Goal: Task Accomplishment & Management: Use online tool/utility

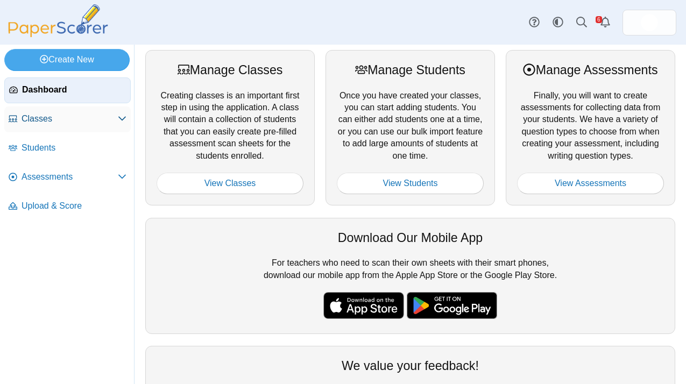
click at [50, 120] on span "Classes" at bounding box center [70, 119] width 96 height 12
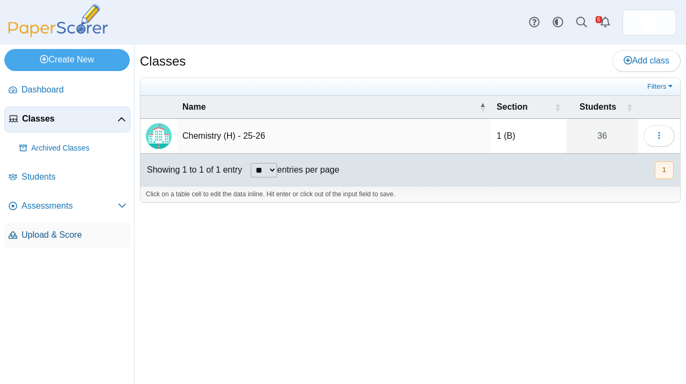
click at [55, 240] on span "Upload & Score" at bounding box center [74, 235] width 105 height 12
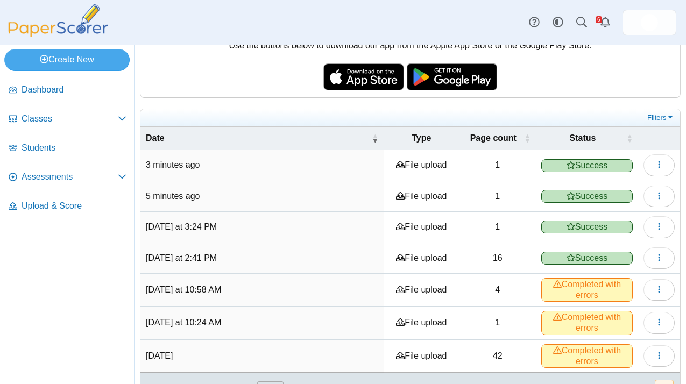
scroll to position [134, 0]
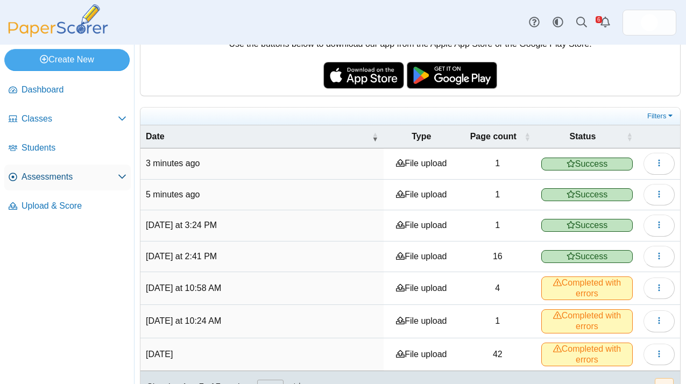
click at [51, 183] on span "Assessments" at bounding box center [70, 177] width 96 height 12
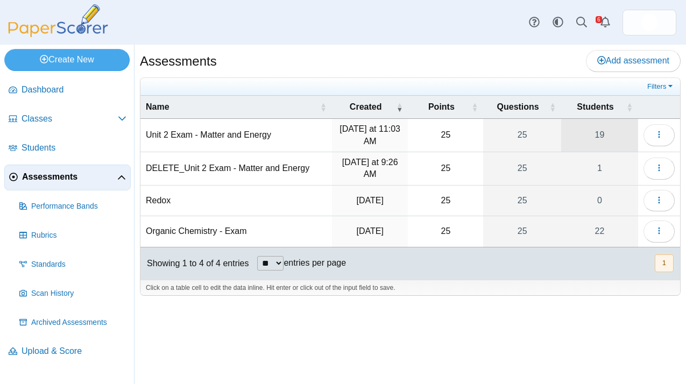
click at [607, 134] on link "19" at bounding box center [600, 135] width 77 height 33
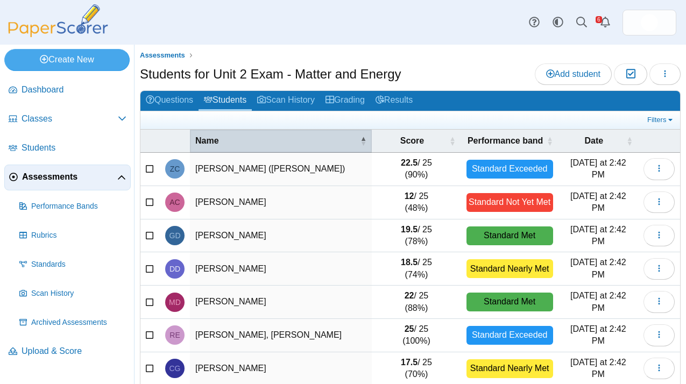
click at [208, 144] on span "Name" at bounding box center [276, 141] width 163 height 12
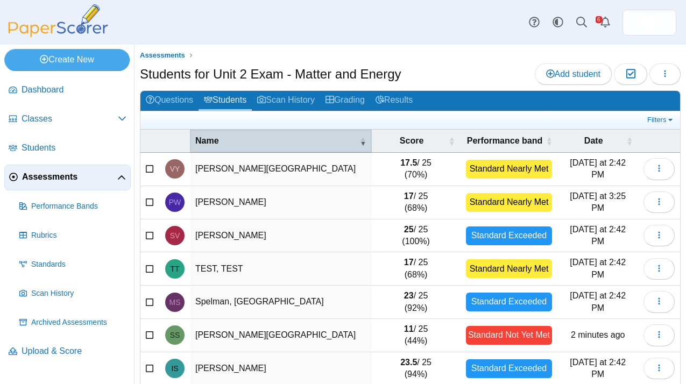
click at [208, 144] on span "Name" at bounding box center [276, 141] width 163 height 12
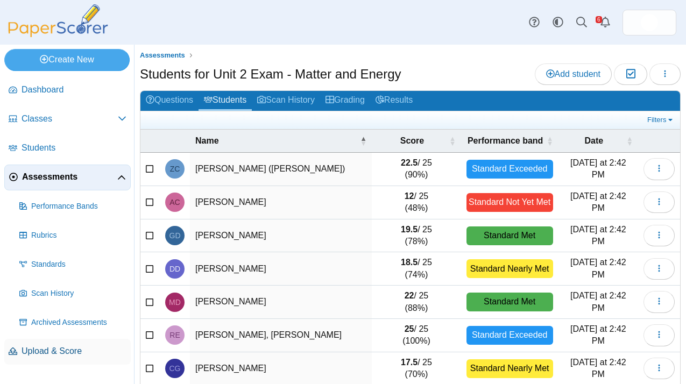
click at [65, 343] on link "Upload & Score" at bounding box center [67, 352] width 127 height 26
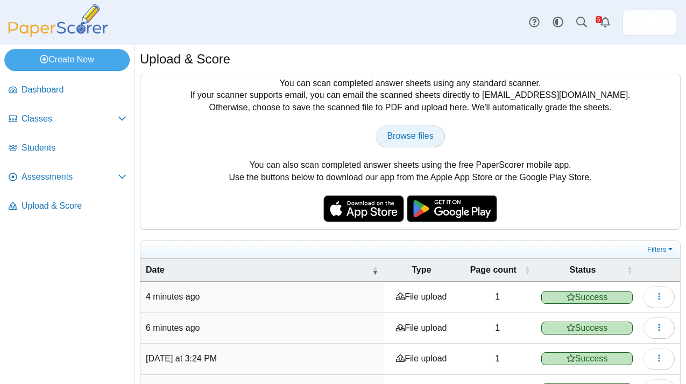
click at [398, 138] on span "Browse files" at bounding box center [410, 135] width 46 height 9
type input "**********"
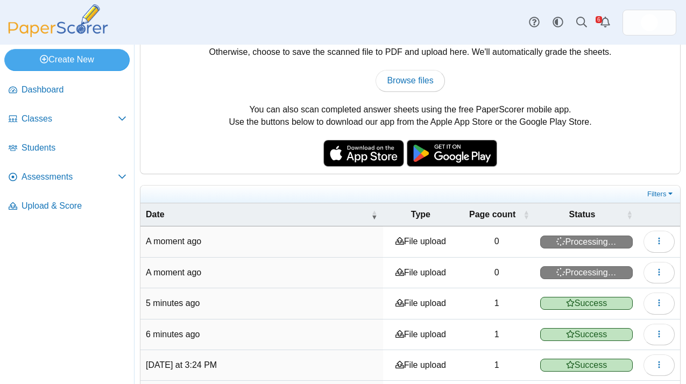
scroll to position [56, 0]
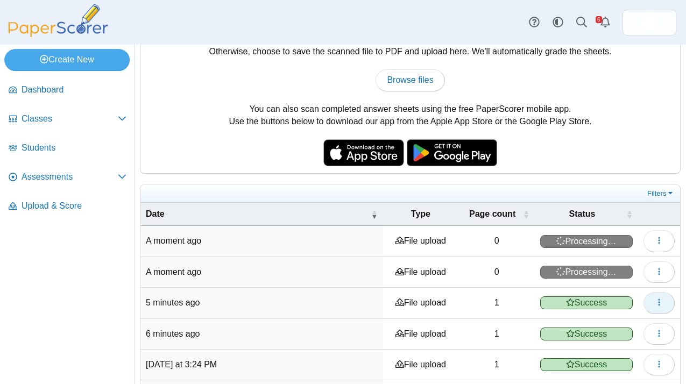
click at [664, 305] on button "button" at bounding box center [659, 303] width 31 height 22
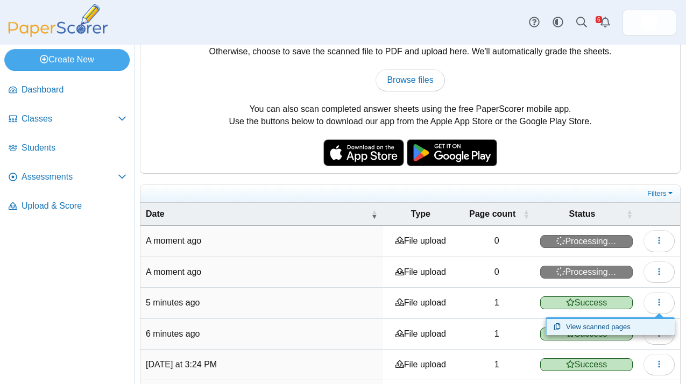
click at [613, 331] on link "View scanned pages" at bounding box center [610, 327] width 129 height 16
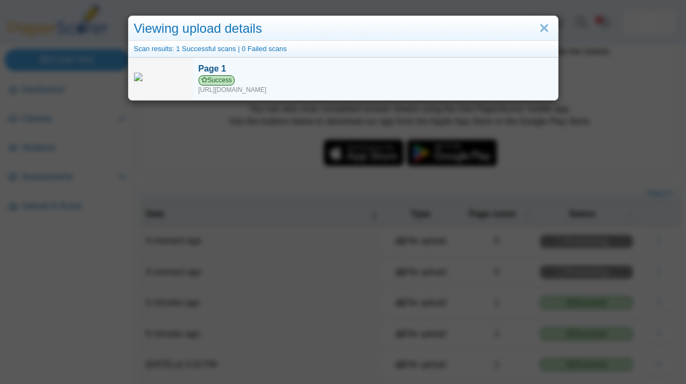
click at [231, 88] on div "Success https://forms.paperscorer.com/scans/10/5664/238932/3203556_OCTOBER_12_2…" at bounding box center [376, 84] width 354 height 19
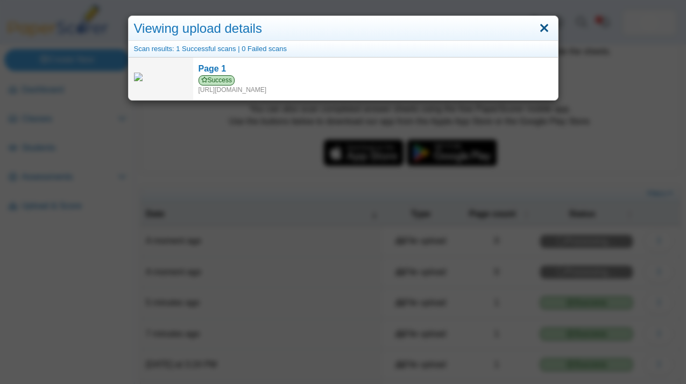
click at [543, 22] on link "Close" at bounding box center [544, 28] width 17 height 18
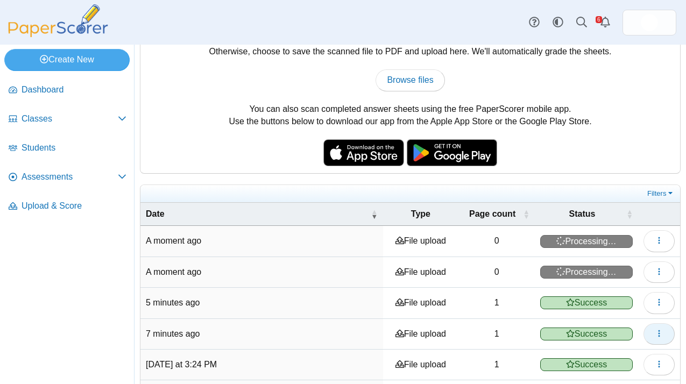
click at [662, 330] on icon "button" at bounding box center [659, 333] width 9 height 9
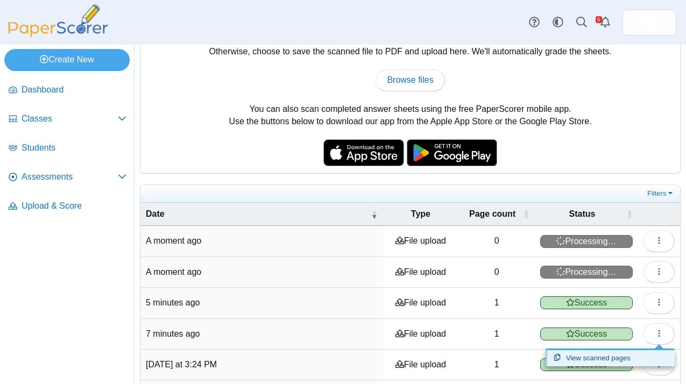
click at [619, 359] on link "View scanned pages" at bounding box center [610, 358] width 129 height 16
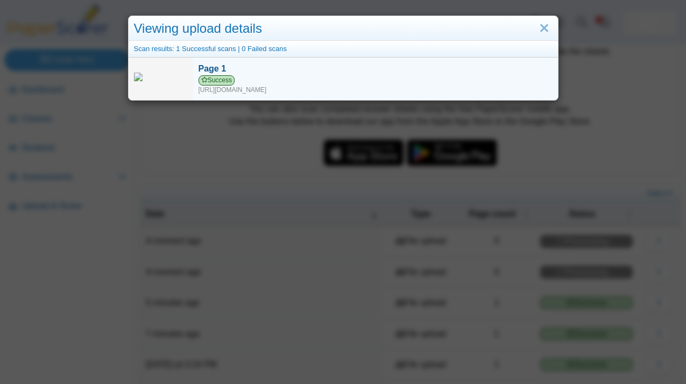
click at [500, 89] on div "Success https://forms.paperscorer.com/scans/10/5664/238932/3203550_OCTOBER_12_2…" at bounding box center [376, 84] width 354 height 19
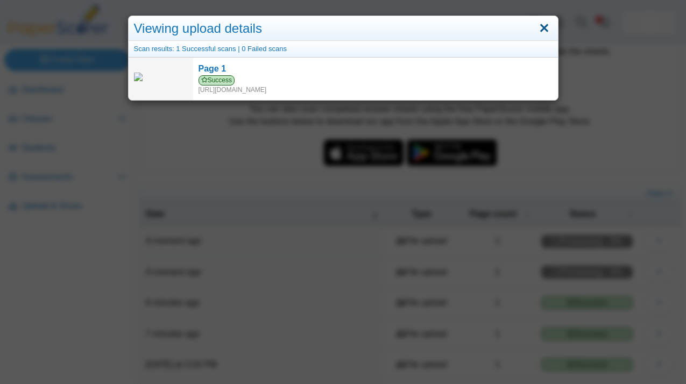
click at [546, 24] on link "Close" at bounding box center [544, 28] width 17 height 18
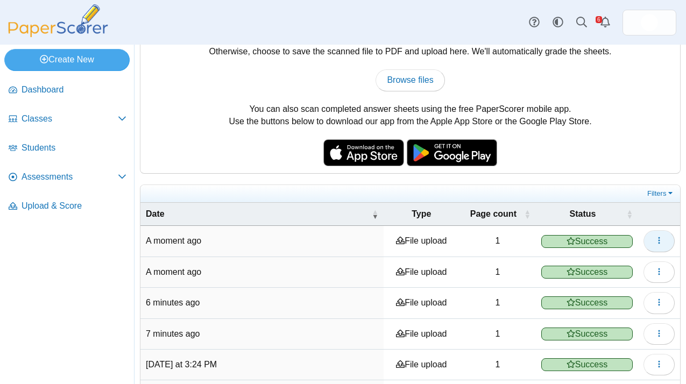
click at [654, 242] on button "button" at bounding box center [659, 241] width 31 height 22
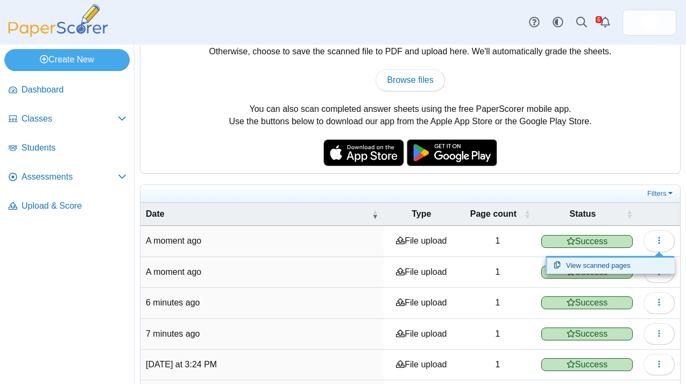
click at [628, 270] on link "View scanned pages" at bounding box center [610, 266] width 129 height 16
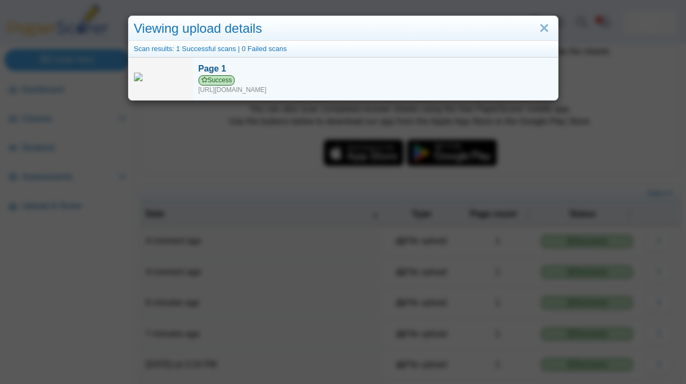
click at [254, 90] on div "Success https://forms.paperscorer.com/scans/10/5664/238932/3203543_OCTOBER_12_2…" at bounding box center [376, 84] width 354 height 19
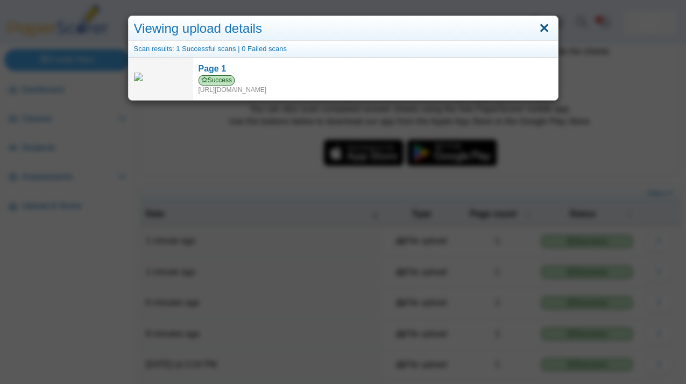
click at [543, 30] on link "Close" at bounding box center [544, 28] width 17 height 18
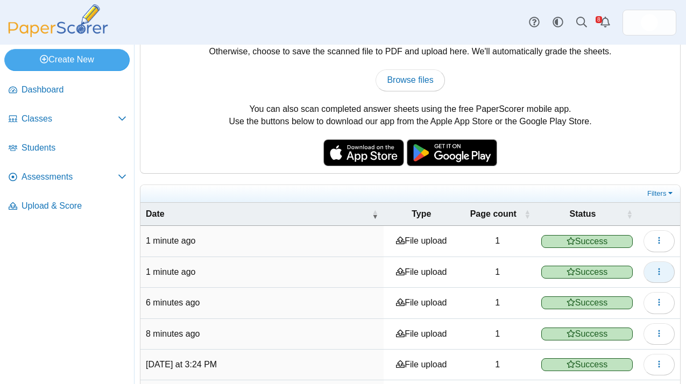
click at [664, 276] on button "button" at bounding box center [659, 273] width 31 height 22
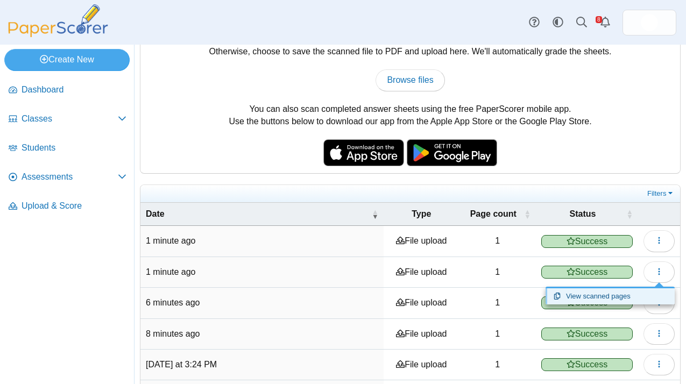
click at [628, 297] on link "View scanned pages" at bounding box center [610, 297] width 129 height 16
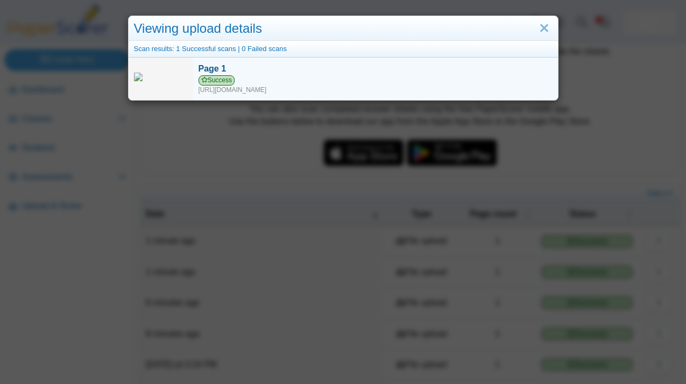
click at [278, 92] on div "Success https://forms.paperscorer.com/scans/10/5664/238932/3203547_OCTOBER_12_2…" at bounding box center [376, 84] width 354 height 19
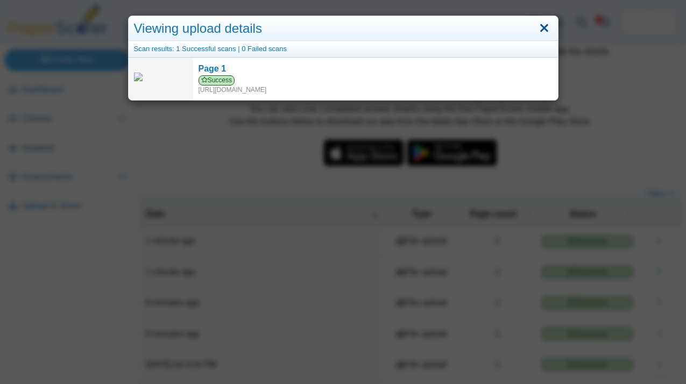
click at [543, 32] on link "Close" at bounding box center [544, 28] width 17 height 18
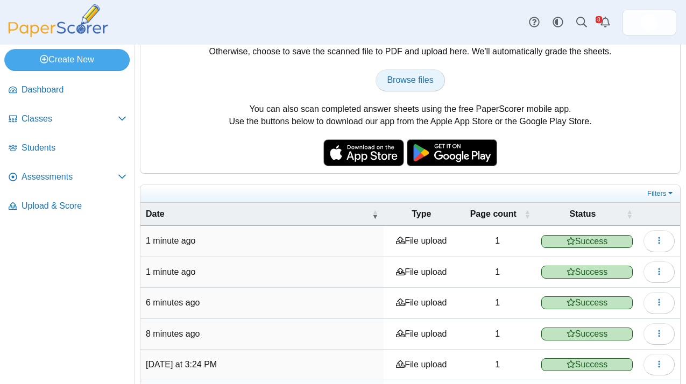
click at [403, 79] on span "Browse files" at bounding box center [410, 79] width 46 height 9
type input "**********"
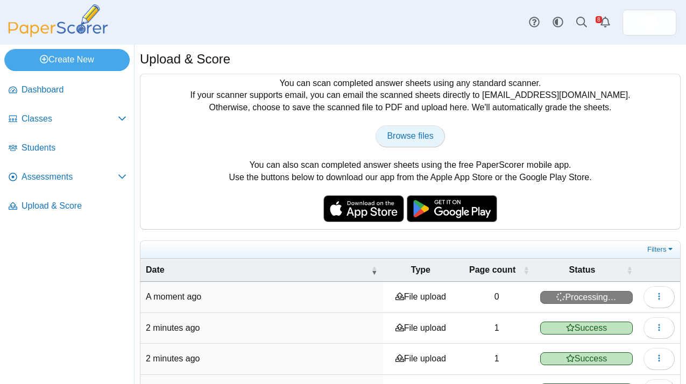
click at [427, 136] on span "Browse files" at bounding box center [410, 135] width 46 height 9
type input "**********"
click at [423, 140] on span "Browse files" at bounding box center [410, 135] width 46 height 9
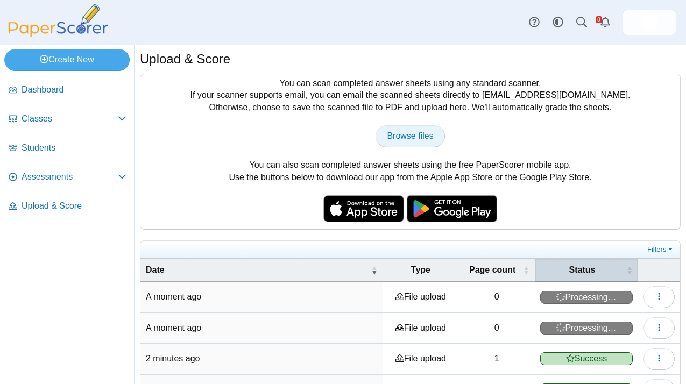
type input "**********"
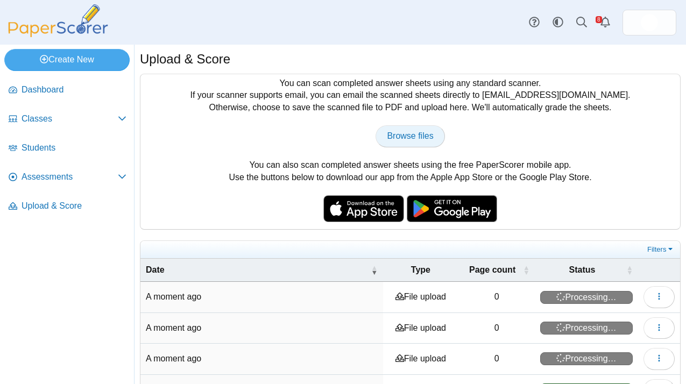
click at [418, 143] on link "Browse files" at bounding box center [410, 136] width 69 height 22
type input "**********"
click at [409, 144] on link "Browse files" at bounding box center [410, 136] width 69 height 22
type input "**********"
click at [417, 142] on link "Browse files" at bounding box center [410, 136] width 69 height 22
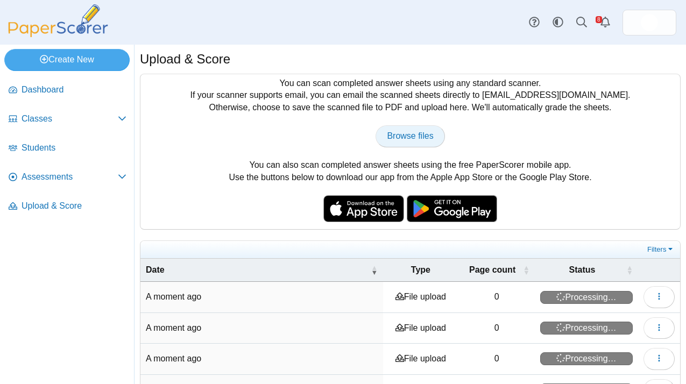
type input "**********"
click at [421, 142] on link "Browse files" at bounding box center [410, 136] width 69 height 22
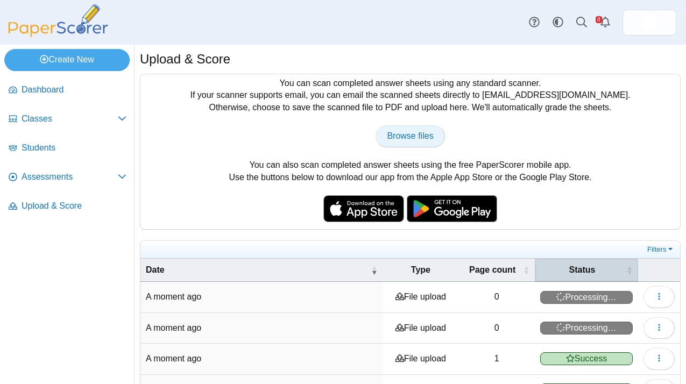
type input "**********"
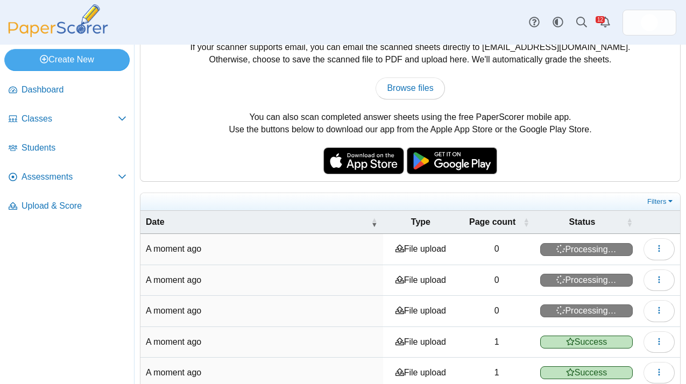
scroll to position [47, 0]
click at [280, 256] on td "A moment ago" at bounding box center [262, 250] width 243 height 31
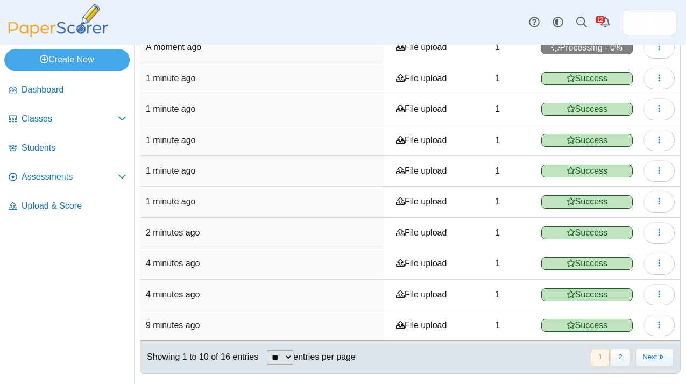
scroll to position [0, 0]
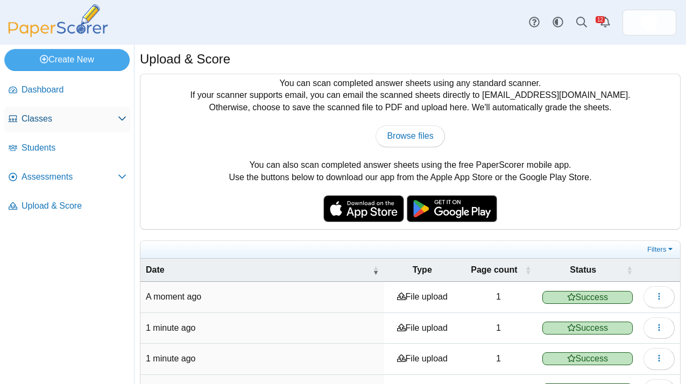
click at [127, 119] on link "Classes" at bounding box center [67, 120] width 127 height 26
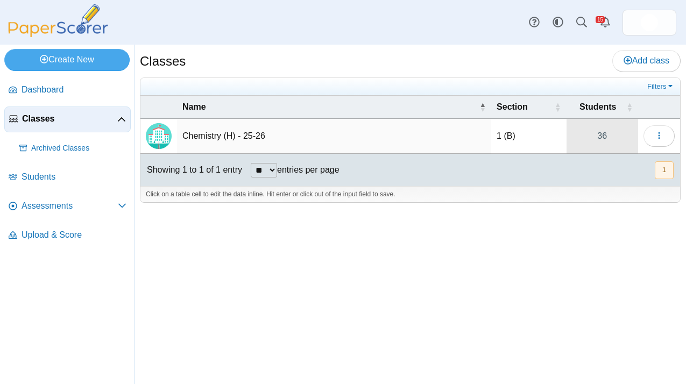
click at [607, 138] on link "36" at bounding box center [603, 136] width 72 height 34
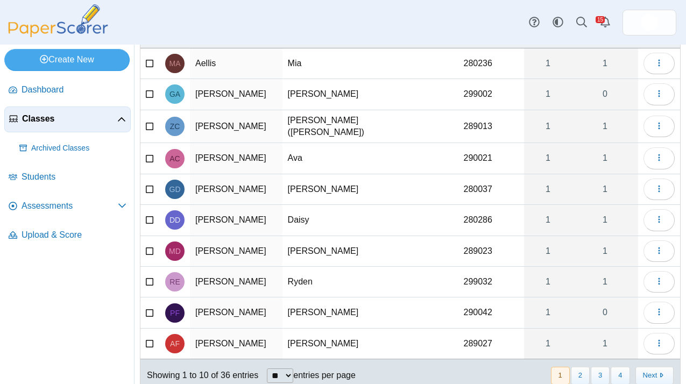
scroll to position [100, 0]
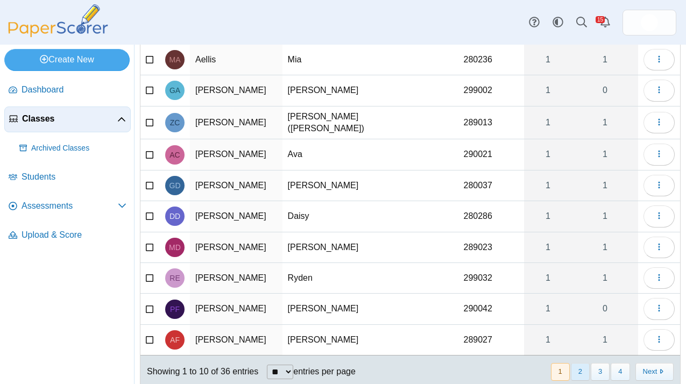
click at [582, 373] on button "2" at bounding box center [580, 372] width 19 height 18
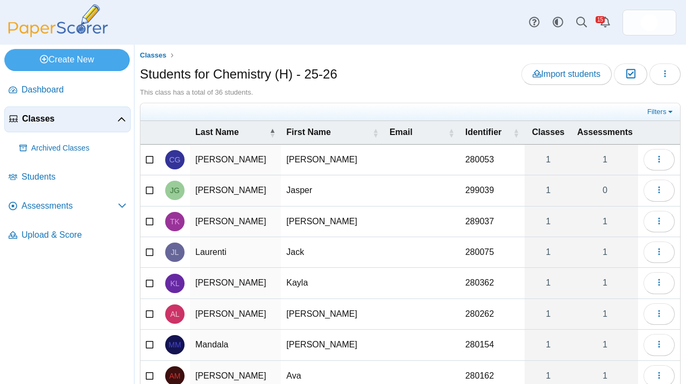
scroll to position [129, 0]
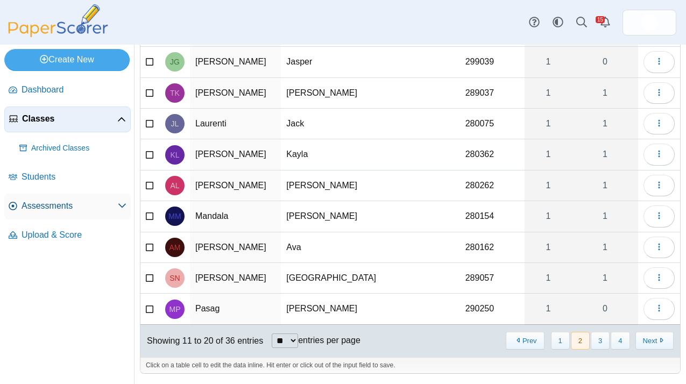
click at [49, 205] on span "Assessments" at bounding box center [70, 206] width 96 height 12
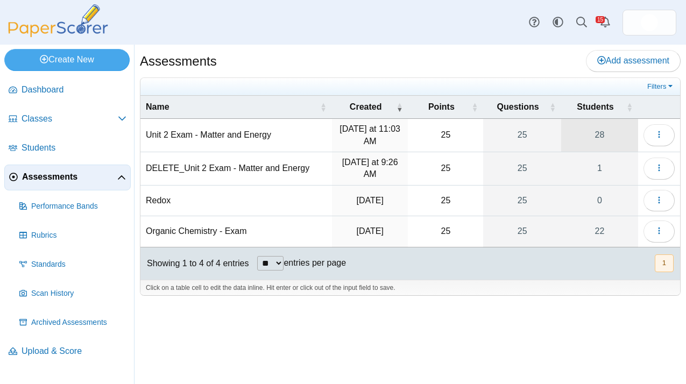
click at [606, 137] on link "28" at bounding box center [600, 135] width 77 height 33
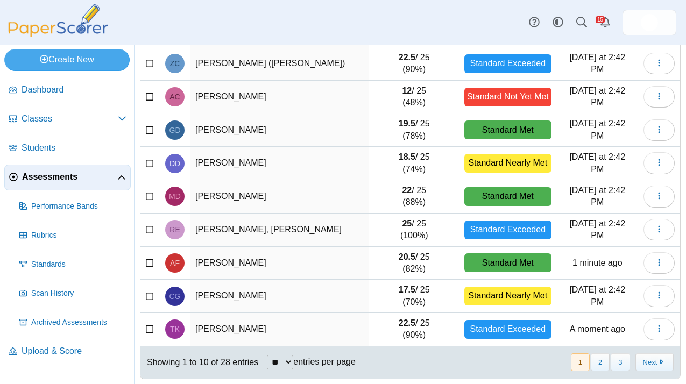
scroll to position [148, 0]
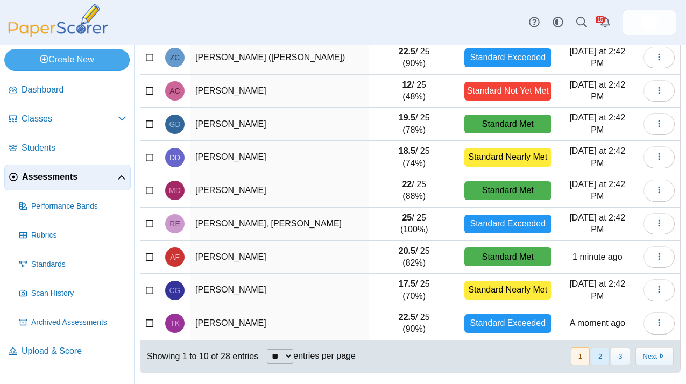
click at [598, 360] on button "2" at bounding box center [600, 357] width 19 height 18
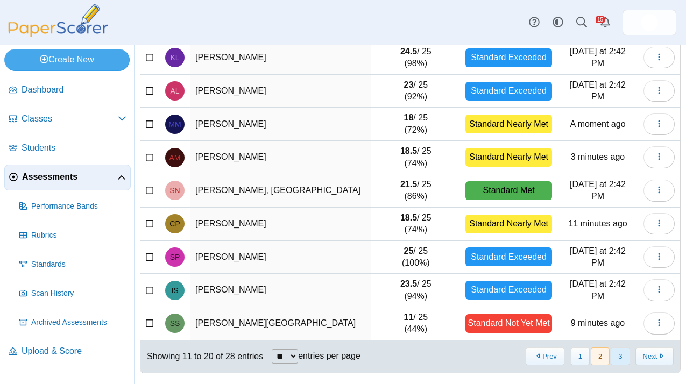
click at [617, 362] on button "3" at bounding box center [620, 357] width 19 height 18
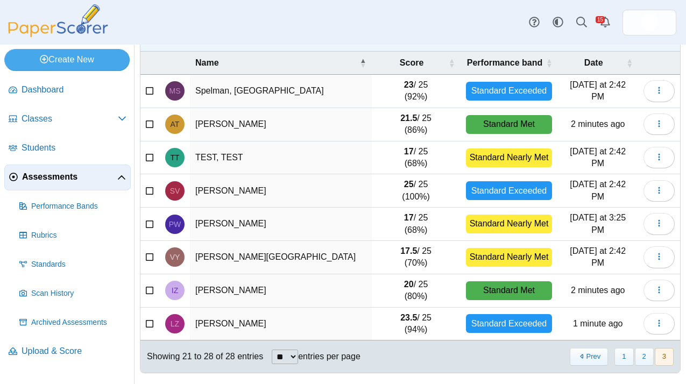
scroll to position [0, 0]
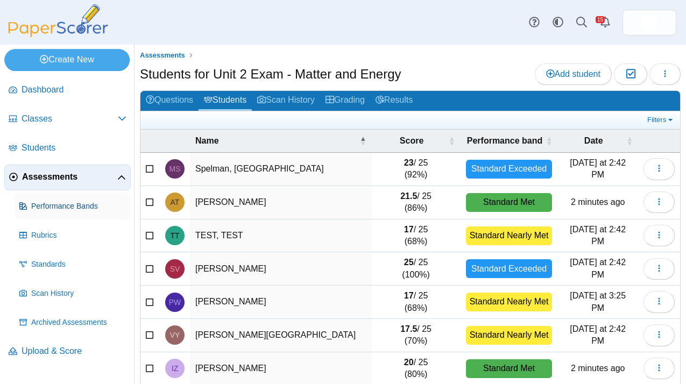
click at [78, 208] on span "Performance Bands" at bounding box center [78, 206] width 95 height 11
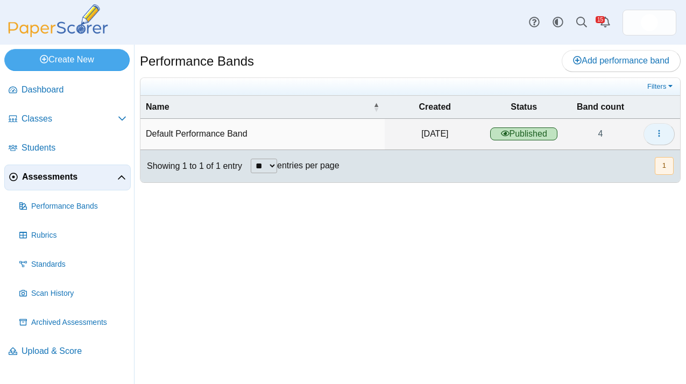
click at [669, 131] on button "button" at bounding box center [659, 134] width 31 height 22
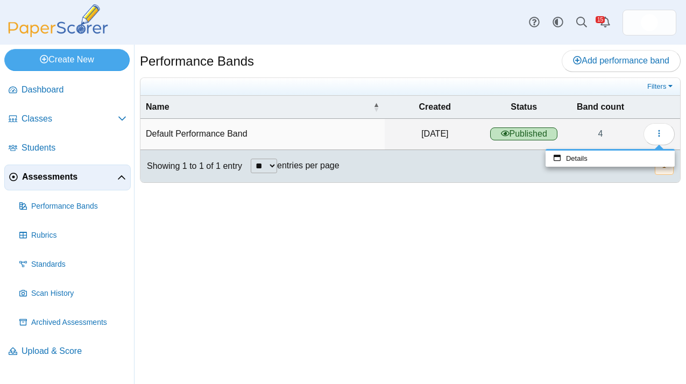
click at [115, 177] on span "Assessments" at bounding box center [69, 177] width 95 height 12
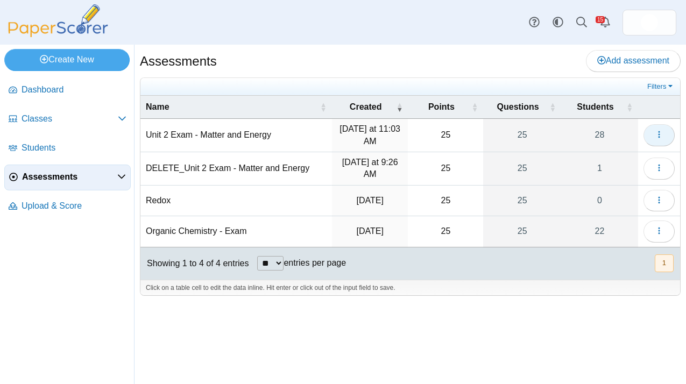
click at [663, 128] on button "button" at bounding box center [659, 135] width 31 height 22
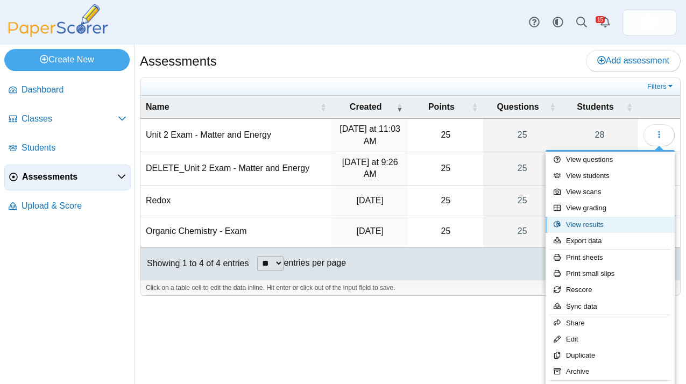
click at [614, 226] on link "View results" at bounding box center [610, 225] width 129 height 16
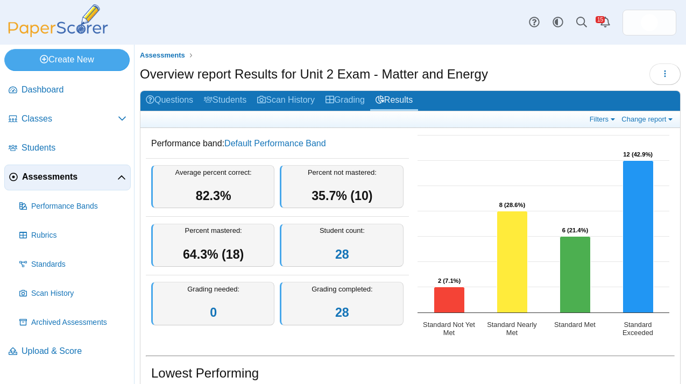
click at [69, 174] on span "Assessments" at bounding box center [69, 177] width 95 height 12
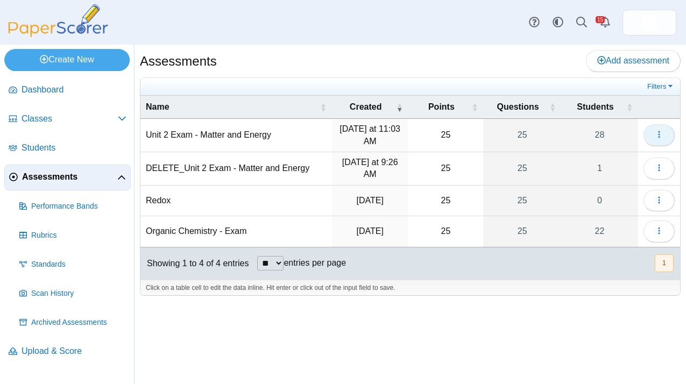
click at [660, 132] on icon "button" at bounding box center [659, 134] width 9 height 9
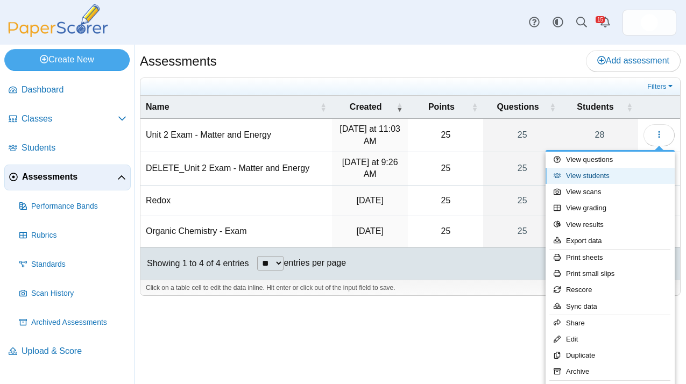
click at [613, 173] on link "View students" at bounding box center [610, 176] width 129 height 16
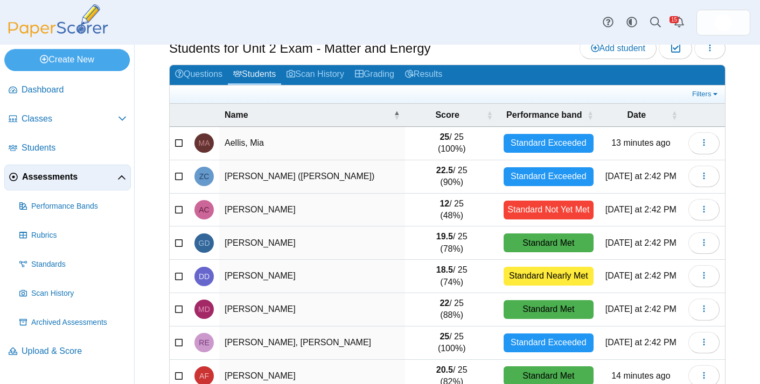
scroll to position [35, 0]
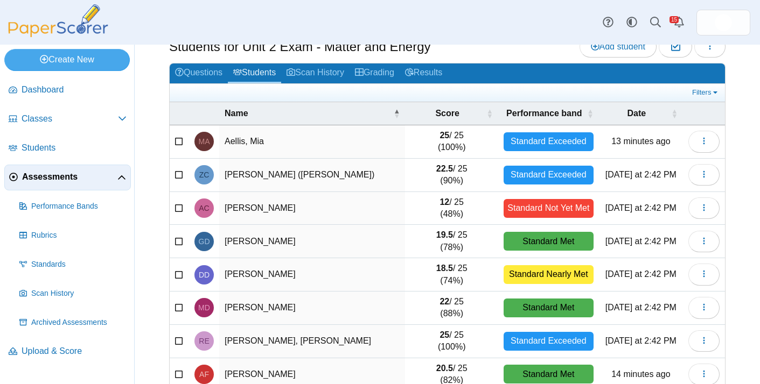
drag, startPoint x: 433, startPoint y: 203, endPoint x: 458, endPoint y: 216, distance: 27.9
click at [458, 216] on td "12 / 25 (48%)" at bounding box center [451, 208] width 93 height 33
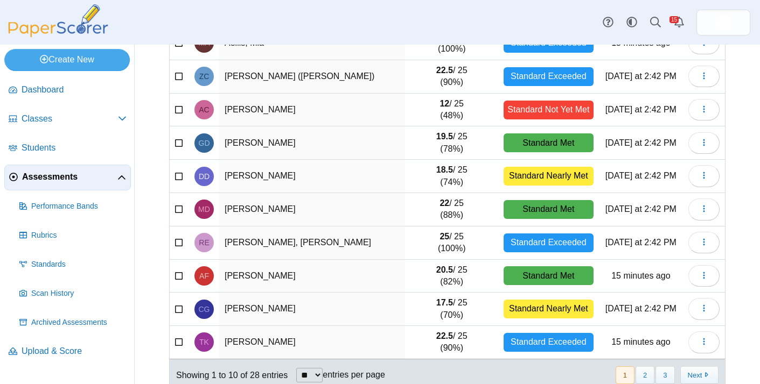
scroll to position [155, 0]
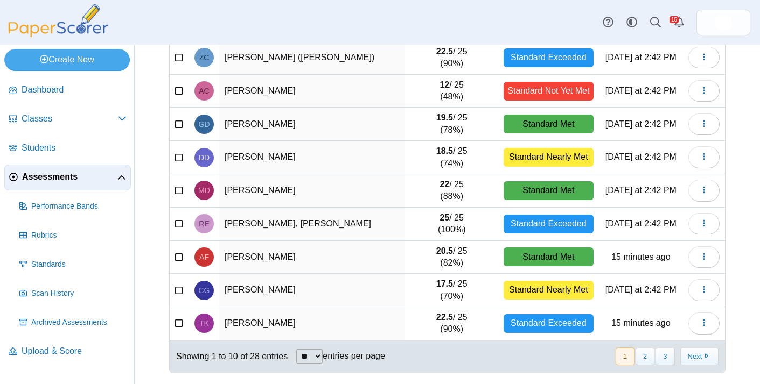
click at [312, 358] on select "** ** ** ***" at bounding box center [309, 356] width 26 height 15
select select "**"
click at [297, 349] on select "** ** ** ***" at bounding box center [309, 356] width 26 height 15
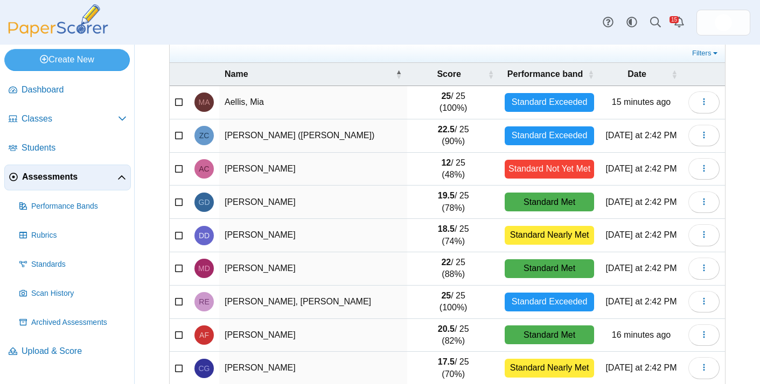
scroll to position [0, 0]
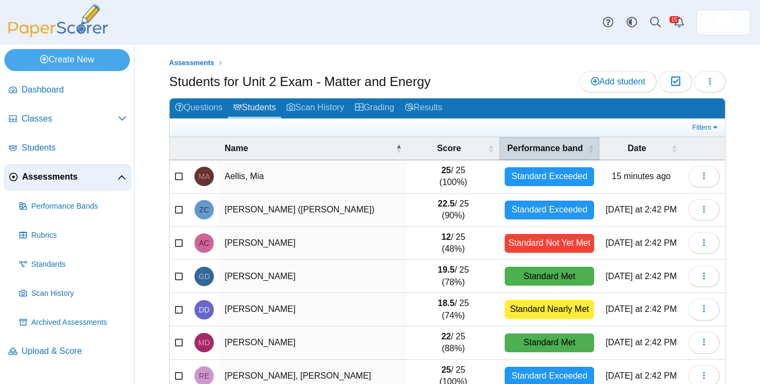
click at [560, 145] on span "Performance band" at bounding box center [544, 149] width 81 height 12
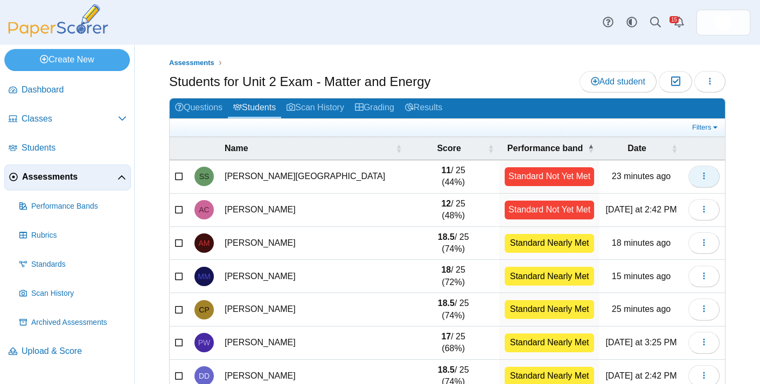
click at [686, 181] on button "button" at bounding box center [703, 177] width 31 height 22
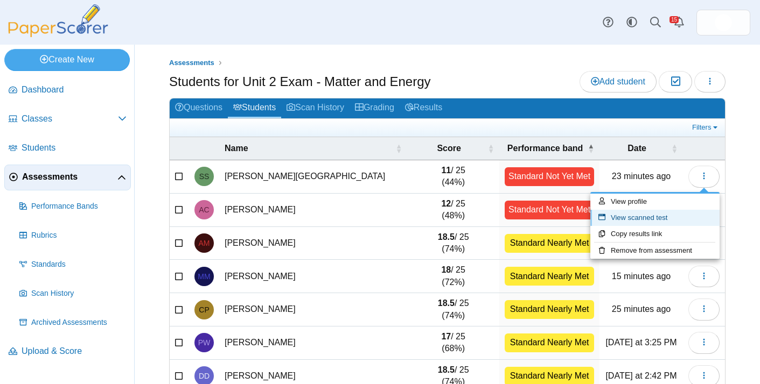
click at [651, 217] on link "View scanned test" at bounding box center [654, 218] width 129 height 16
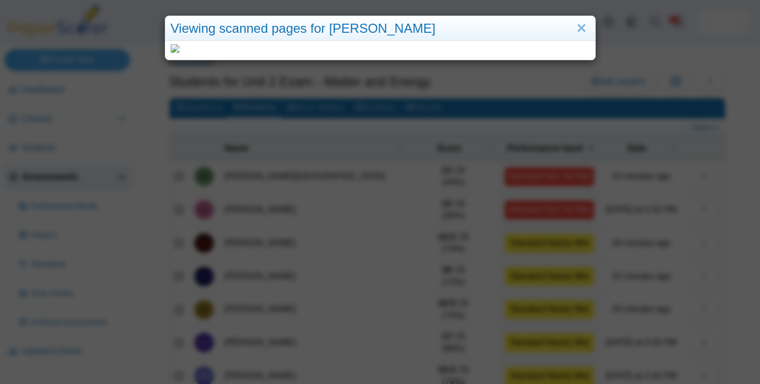
click at [174, 47] on img at bounding box center [175, 48] width 9 height 9
click at [580, 24] on link "Close" at bounding box center [581, 28] width 17 height 18
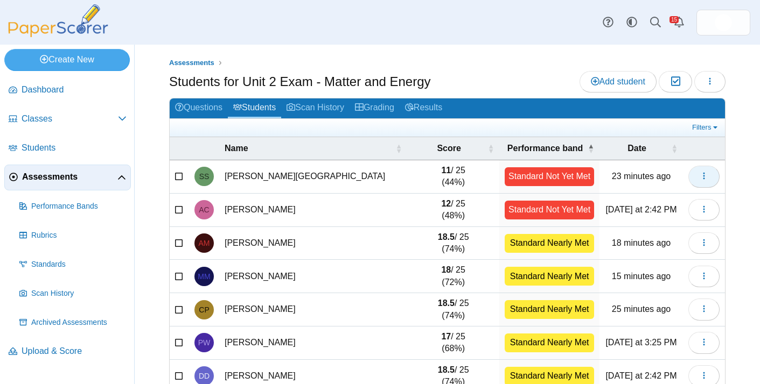
click at [686, 186] on button "button" at bounding box center [703, 177] width 31 height 22
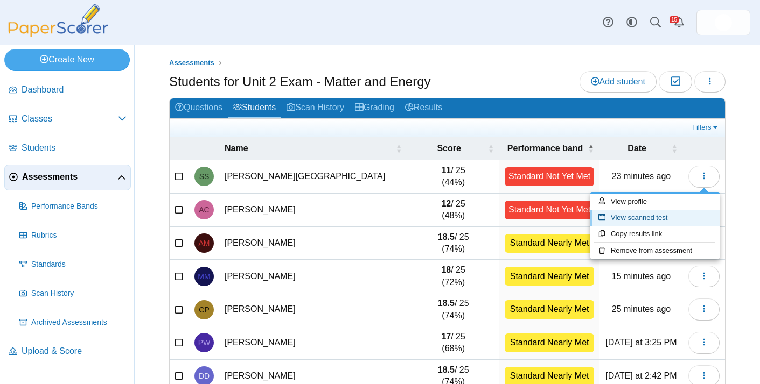
click at [657, 215] on link "View scanned test" at bounding box center [654, 218] width 129 height 16
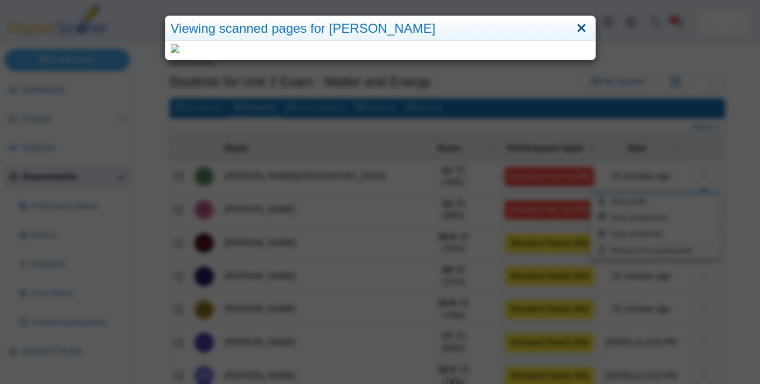
click at [583, 23] on link "Close" at bounding box center [581, 28] width 17 height 18
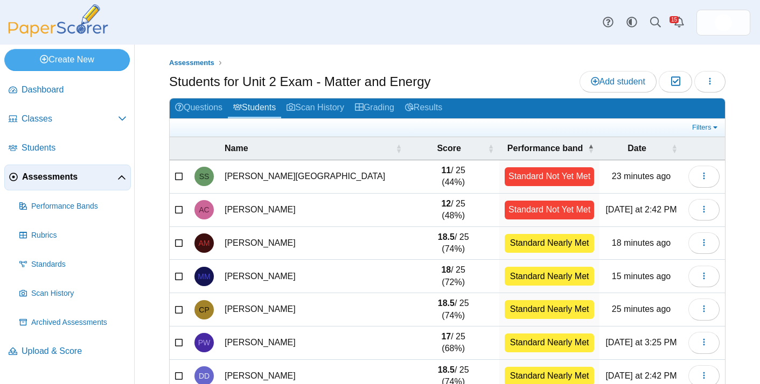
click at [247, 184] on td "[PERSON_NAME][GEOGRAPHIC_DATA]" at bounding box center [313, 176] width 188 height 33
click at [686, 186] on button "button" at bounding box center [703, 177] width 31 height 22
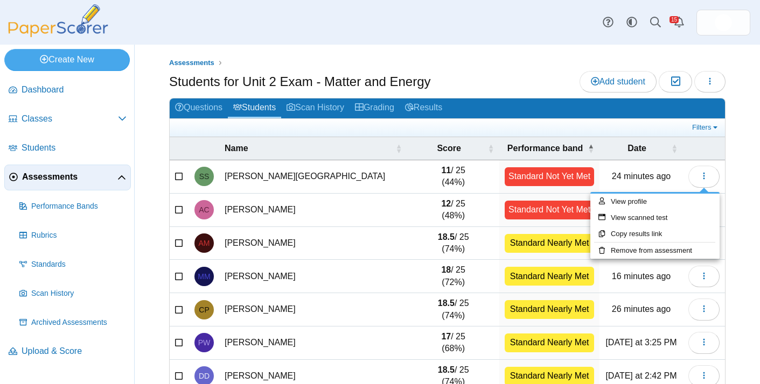
click at [433, 174] on td "11 / 25 (44%)" at bounding box center [453, 176] width 92 height 33
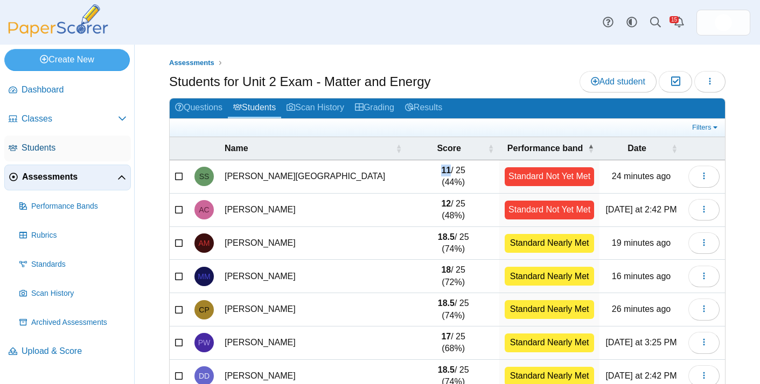
click at [53, 152] on span "Students" at bounding box center [74, 148] width 105 height 12
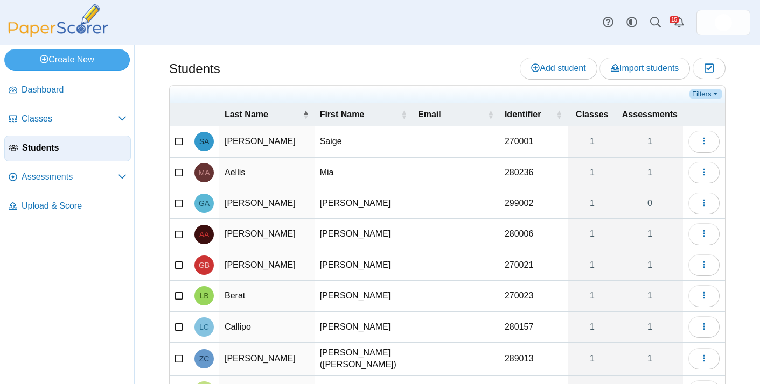
click at [713, 90] on link "Filters" at bounding box center [705, 94] width 33 height 11
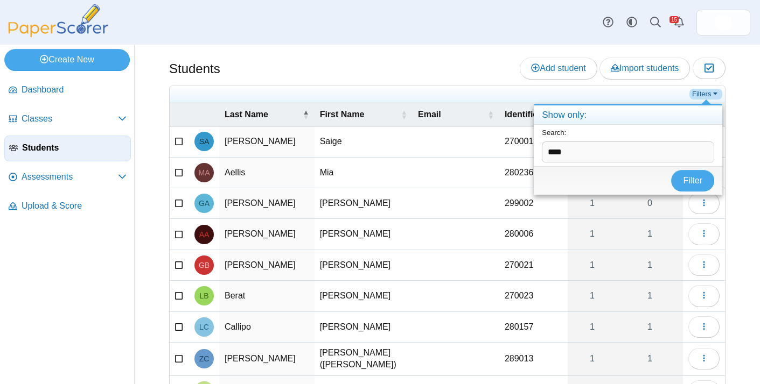
type input "****"
click at [715, 90] on link "Filters" at bounding box center [705, 94] width 33 height 11
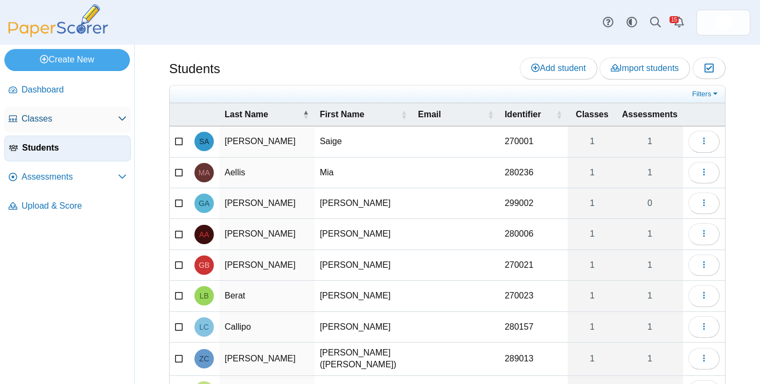
click at [122, 116] on icon at bounding box center [122, 118] width 9 height 9
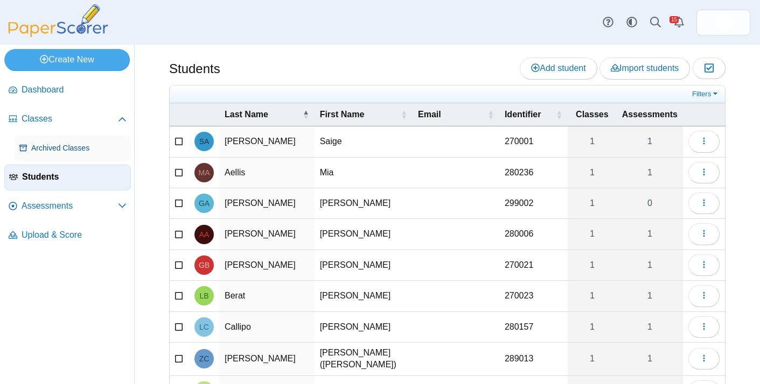
click at [81, 149] on span "Archived Classes" at bounding box center [78, 148] width 95 height 11
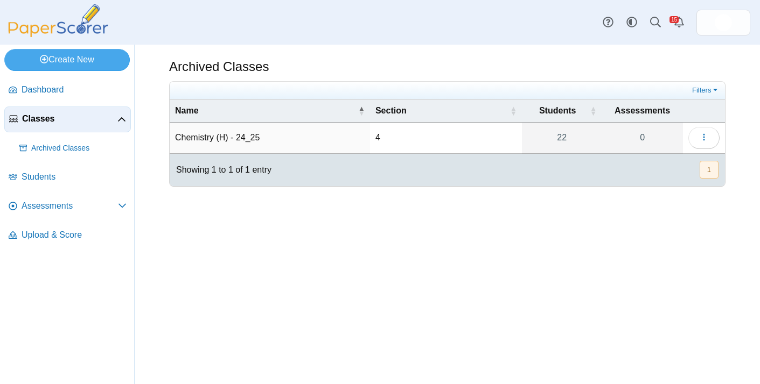
click at [121, 118] on use at bounding box center [122, 119] width 8 height 4
click at [45, 121] on span "Classes" at bounding box center [69, 119] width 95 height 12
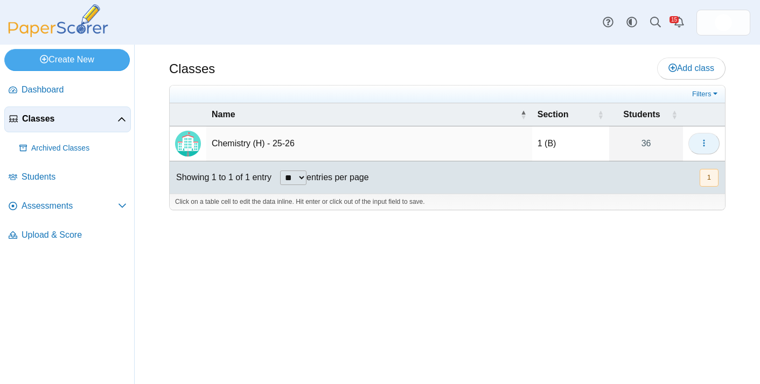
click at [700, 148] on button "button" at bounding box center [703, 144] width 31 height 22
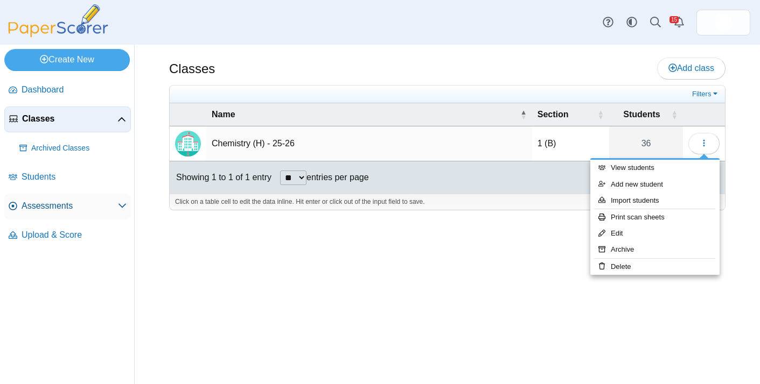
click at [75, 200] on span "Assessments" at bounding box center [70, 206] width 96 height 12
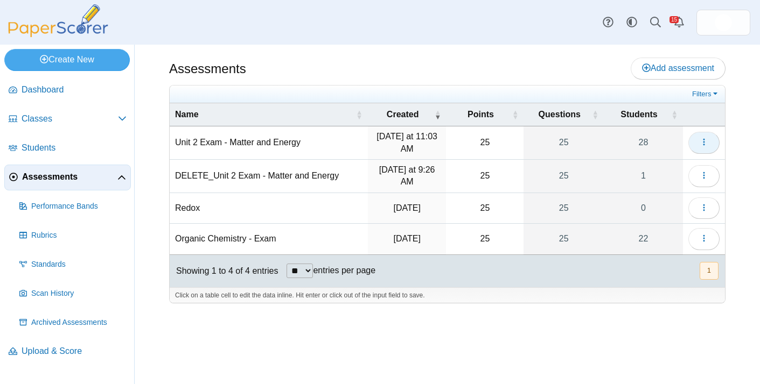
click at [706, 145] on icon "button" at bounding box center [703, 142] width 9 height 9
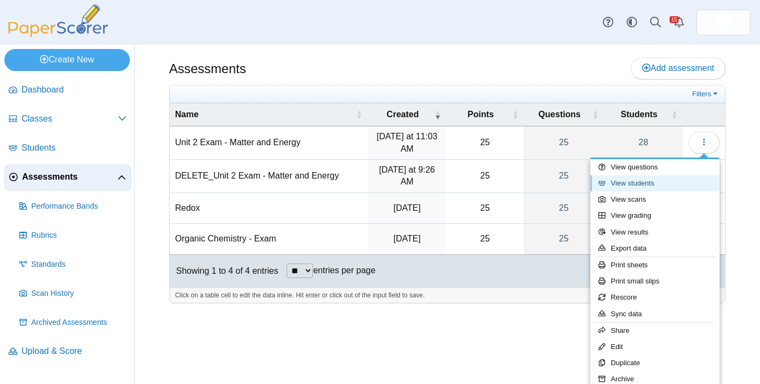
click at [652, 182] on link "View students" at bounding box center [654, 184] width 129 height 16
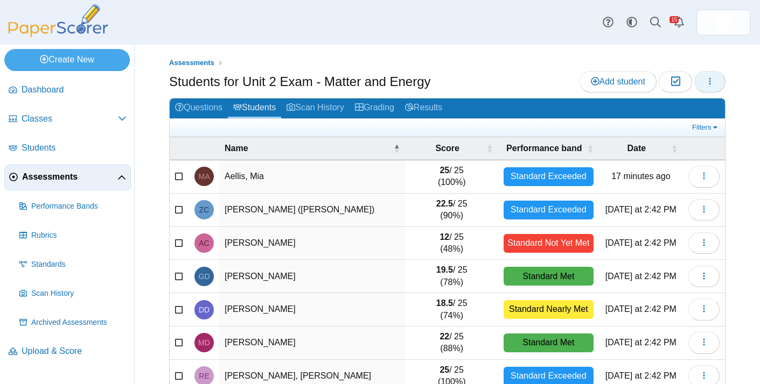
click at [717, 87] on button "button" at bounding box center [709, 82] width 31 height 22
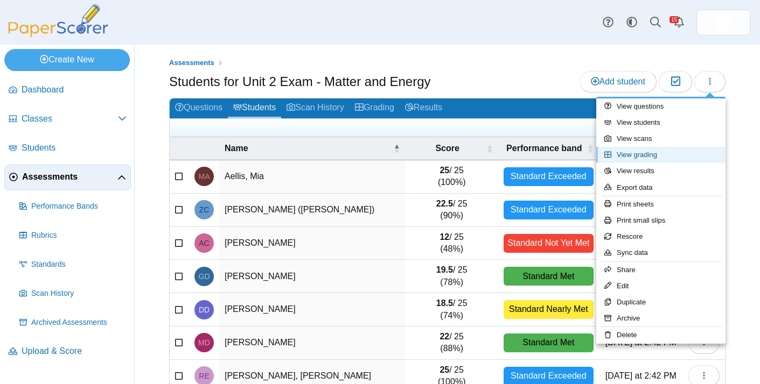
click at [647, 154] on link "View grading" at bounding box center [660, 155] width 129 height 16
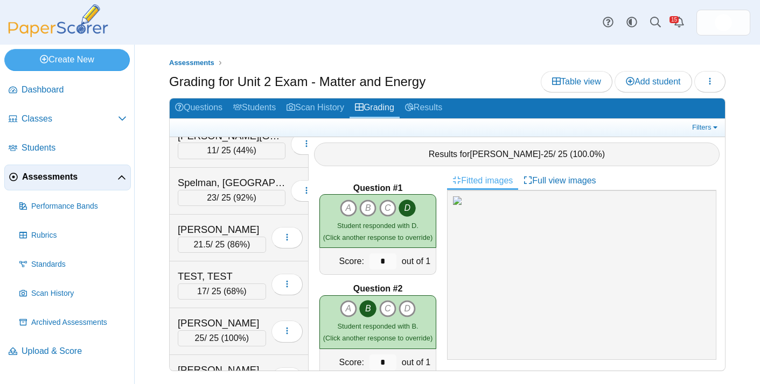
scroll to position [871, 0]
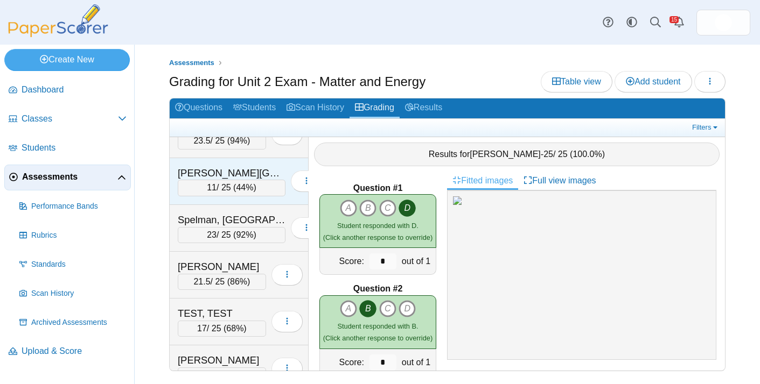
click at [251, 166] on div "[PERSON_NAME][GEOGRAPHIC_DATA]" at bounding box center [232, 173] width 108 height 14
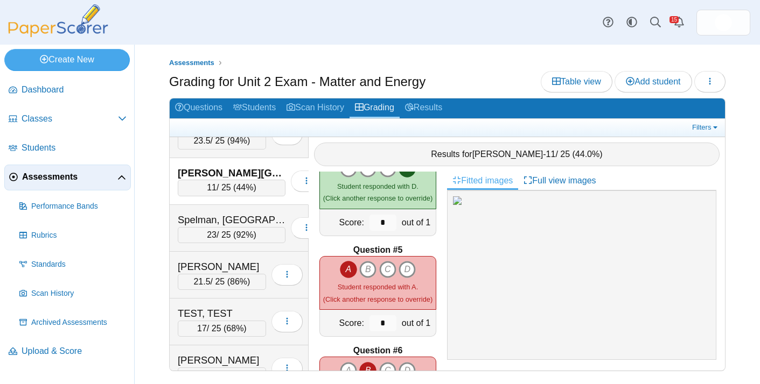
scroll to position [345, 0]
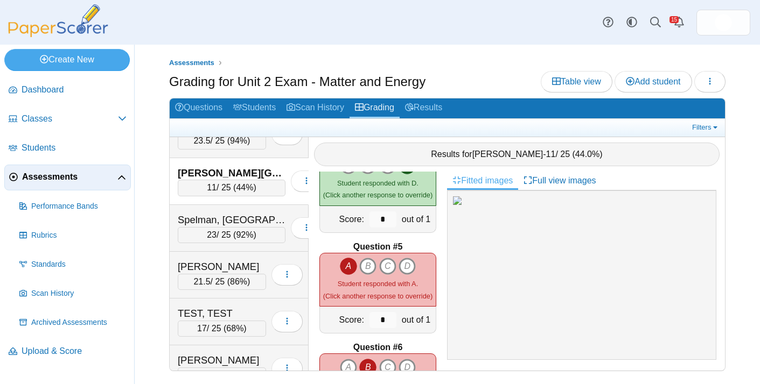
click at [392, 249] on b "Question #5" at bounding box center [378, 247] width 50 height 12
click at [258, 220] on div "Spelman, [GEOGRAPHIC_DATA]" at bounding box center [232, 220] width 108 height 14
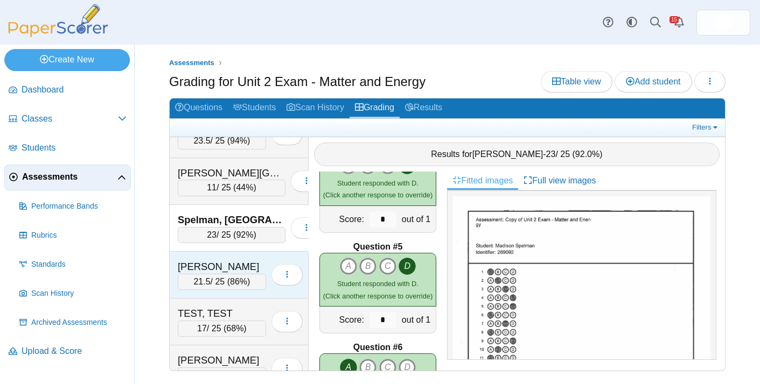
click at [262, 269] on div "[PERSON_NAME]" at bounding box center [222, 267] width 88 height 14
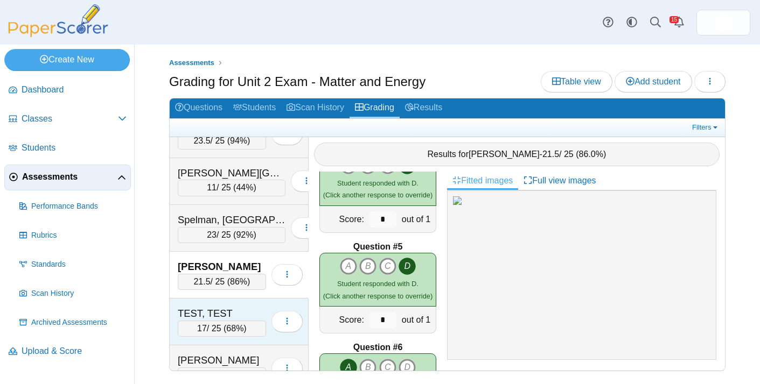
click at [262, 310] on div "TEST, TEST" at bounding box center [222, 314] width 88 height 14
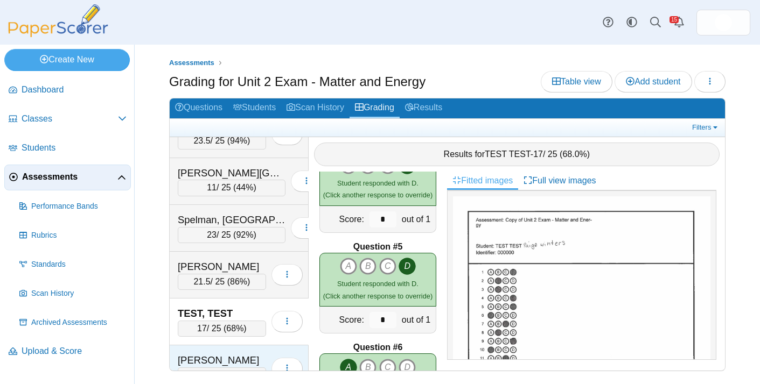
click at [256, 355] on div "[PERSON_NAME]" at bounding box center [222, 361] width 88 height 14
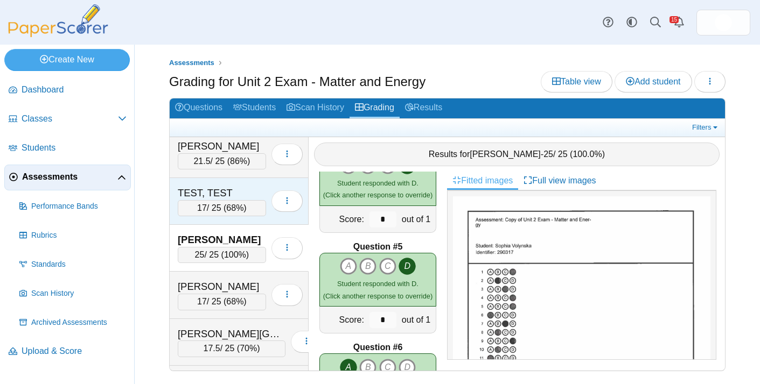
scroll to position [1079, 0]
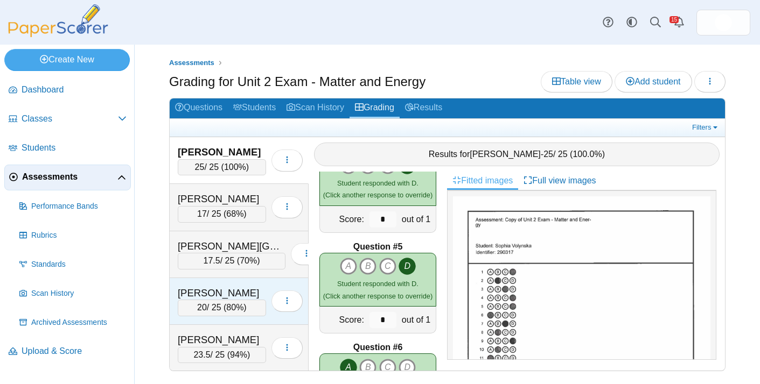
click at [250, 304] on div "20 / 25 ( 80% )" at bounding box center [222, 308] width 88 height 16
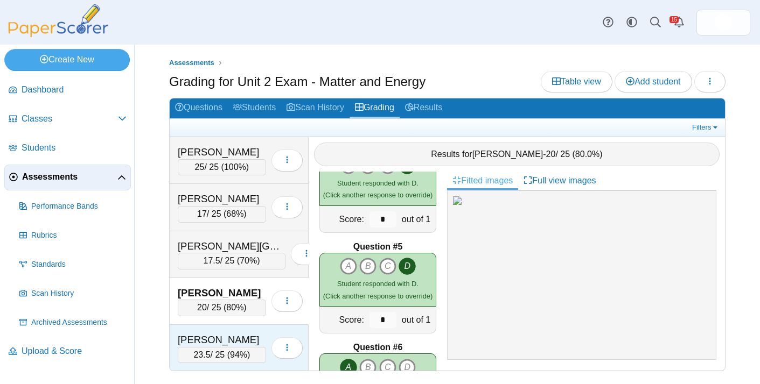
click at [249, 333] on div "[PERSON_NAME]" at bounding box center [222, 340] width 88 height 14
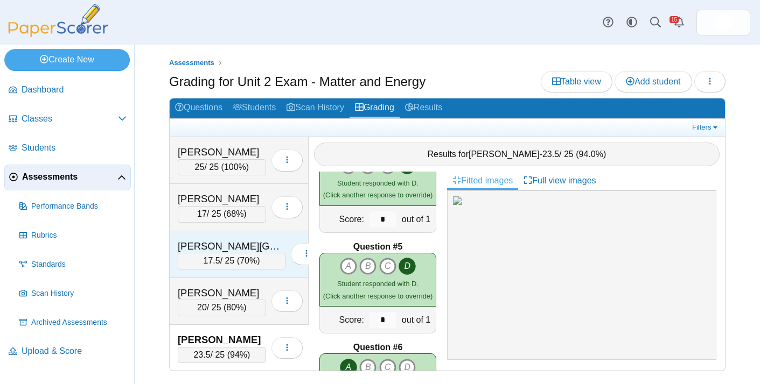
click at [244, 244] on div "[PERSON_NAME][GEOGRAPHIC_DATA]" at bounding box center [232, 247] width 108 height 14
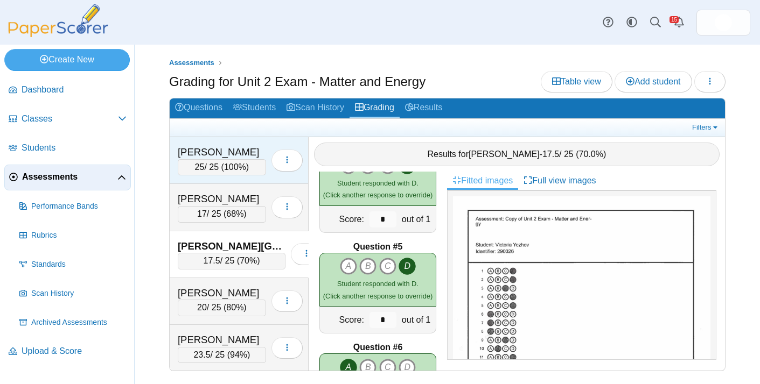
click at [262, 149] on div "[PERSON_NAME]" at bounding box center [222, 152] width 88 height 14
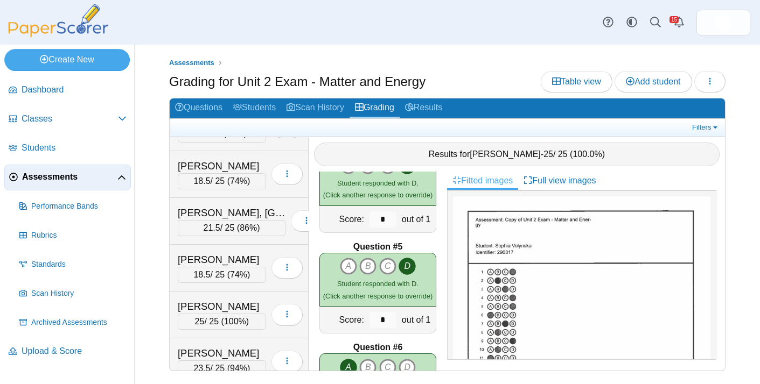
scroll to position [622, 0]
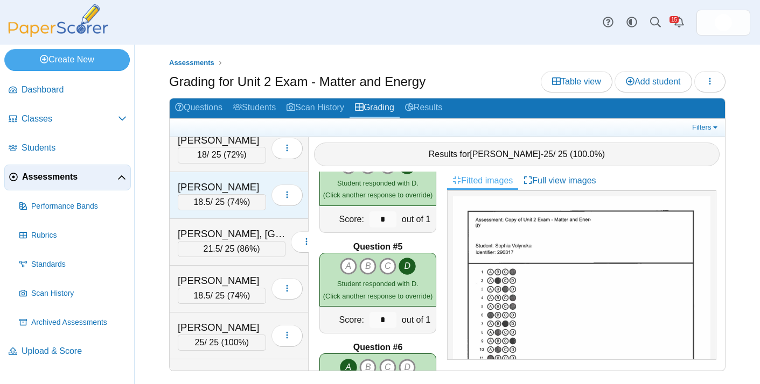
click at [250, 184] on div "[PERSON_NAME]" at bounding box center [222, 187] width 88 height 14
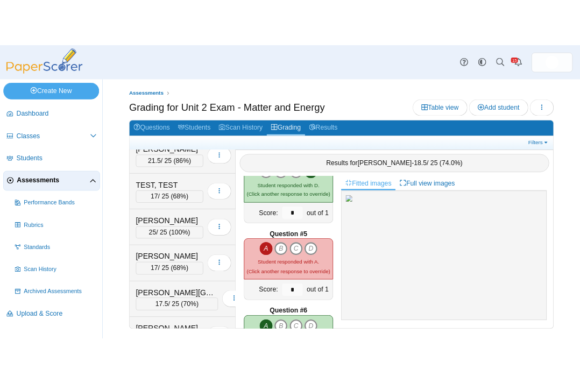
scroll to position [1079, 0]
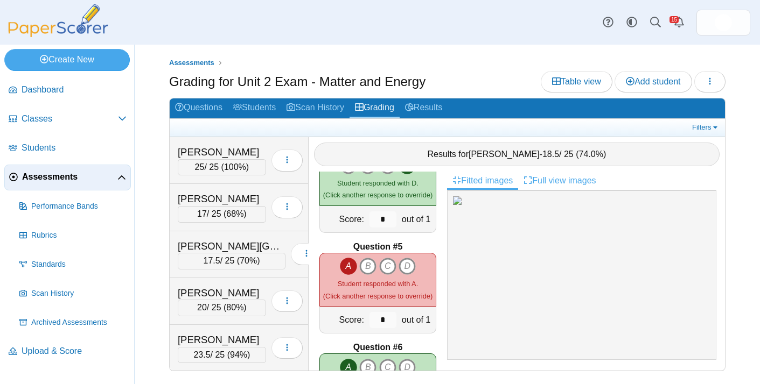
click at [531, 181] on icon at bounding box center [527, 180] width 9 height 9
click at [454, 206] on link at bounding box center [457, 202] width 9 height 9
click at [252, 294] on div "[PERSON_NAME]" at bounding box center [222, 293] width 88 height 14
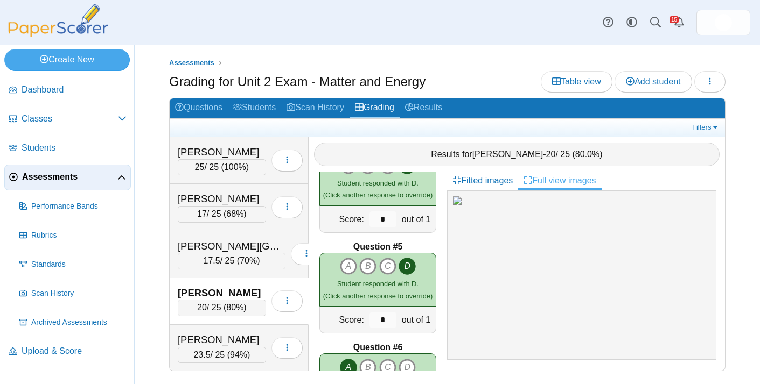
click at [548, 184] on link "Full view images" at bounding box center [559, 181] width 83 height 18
click at [531, 178] on use at bounding box center [528, 181] width 8 height 8
click at [570, 181] on link "Full view images" at bounding box center [559, 181] width 83 height 18
click at [486, 183] on link "Fitted images" at bounding box center [482, 181] width 71 height 18
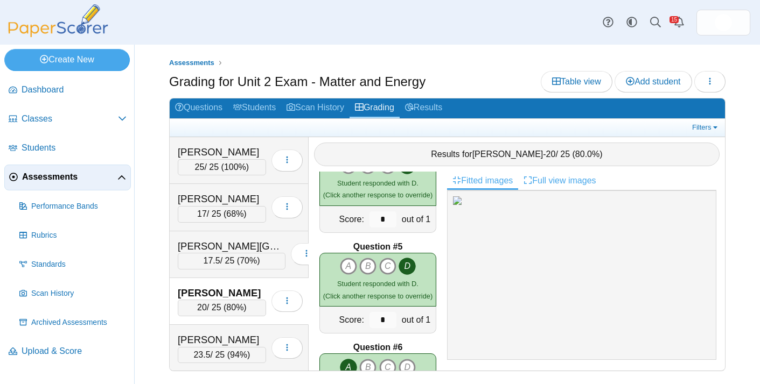
click at [572, 179] on link "Full view images" at bounding box center [559, 181] width 83 height 18
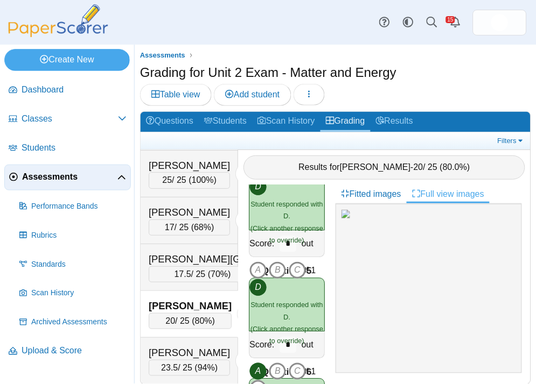
scroll to position [325, 0]
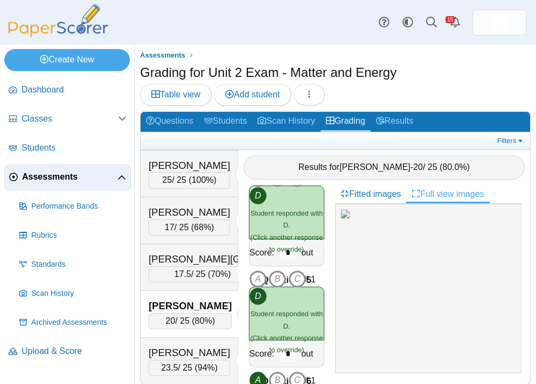
click at [248, 318] on icon "button" at bounding box center [252, 314] width 9 height 9
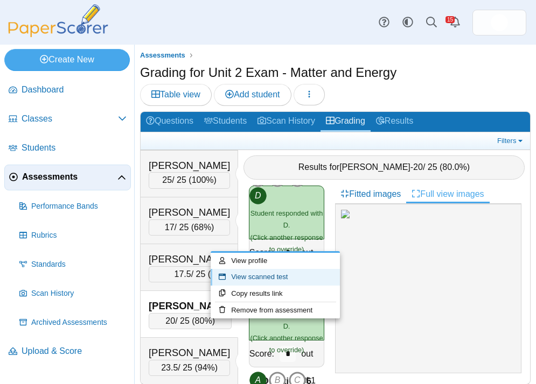
click at [274, 277] on link "View scanned test" at bounding box center [274, 277] width 129 height 16
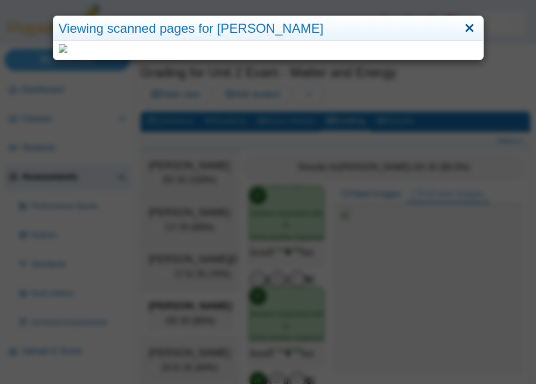
click at [474, 24] on link "Close" at bounding box center [469, 28] width 17 height 18
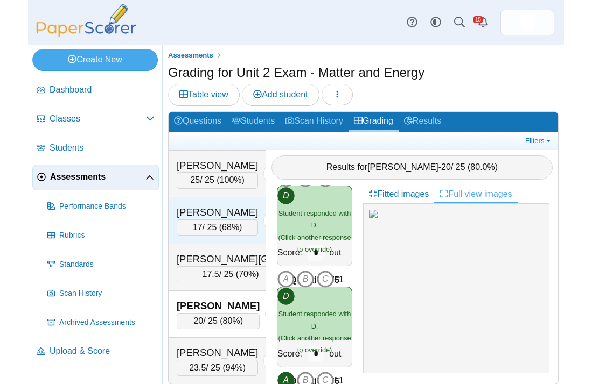
scroll to position [1212, 0]
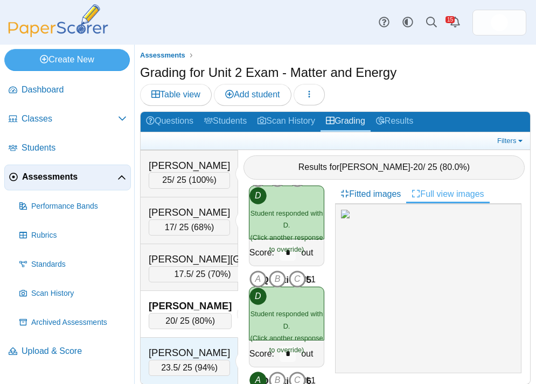
click at [177, 346] on div "[PERSON_NAME]" at bounding box center [189, 353] width 81 height 14
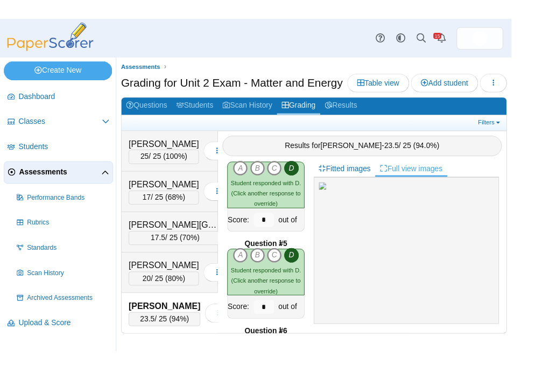
scroll to position [1079, 0]
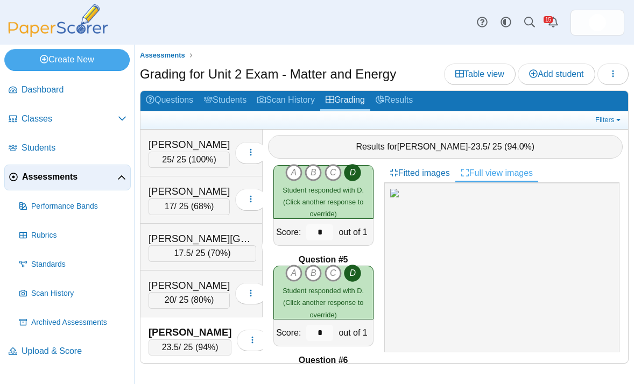
click at [556, 285] on div at bounding box center [502, 268] width 236 height 170
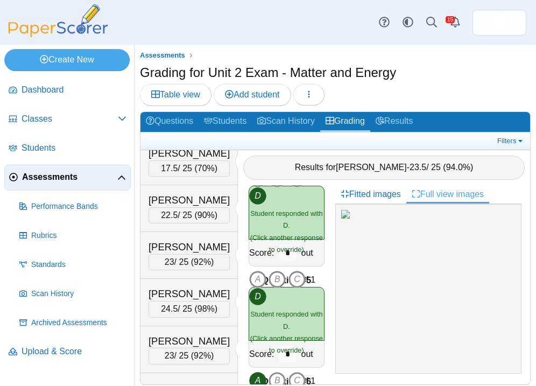
scroll to position [0, 0]
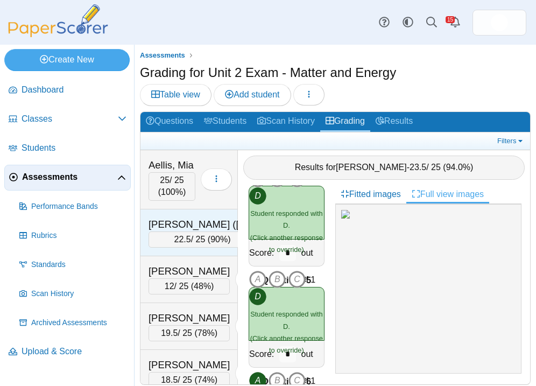
click at [181, 226] on div "[PERSON_NAME] ([PERSON_NAME])" at bounding box center [203, 224] width 108 height 14
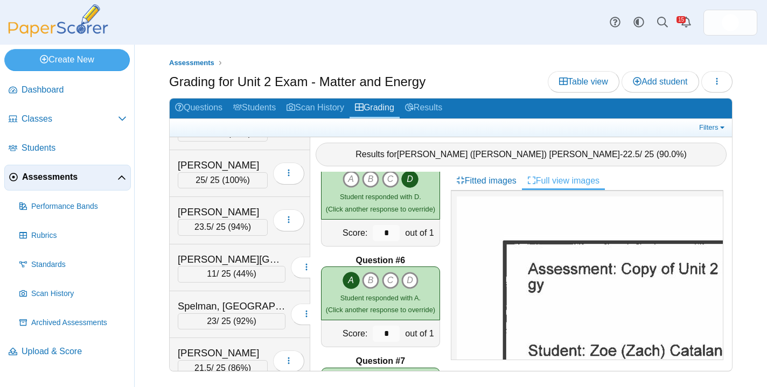
scroll to position [712, 0]
